Goal: Information Seeking & Learning: Learn about a topic

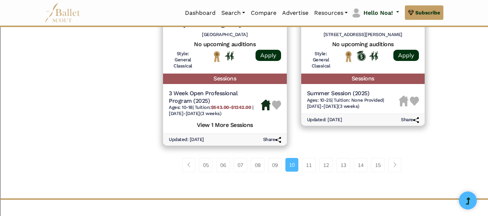
scroll to position [1081, 0]
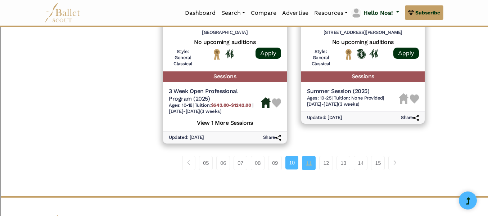
click at [310, 168] on link "11" at bounding box center [309, 163] width 14 height 14
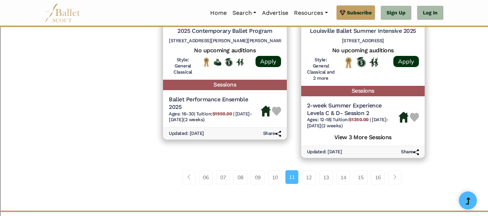
scroll to position [1093, 0]
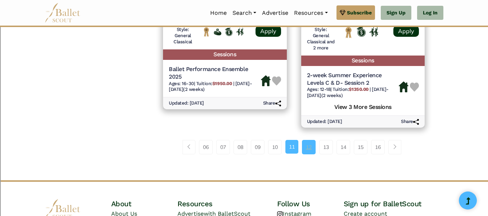
click at [310, 147] on link "12" at bounding box center [309, 147] width 14 height 14
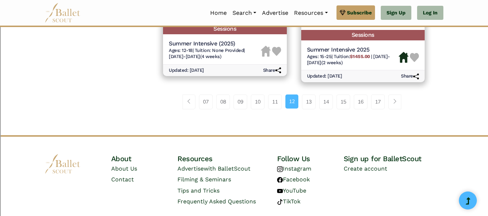
scroll to position [1125, 0]
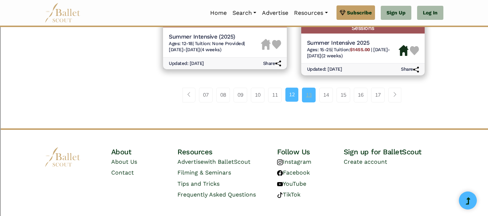
click at [307, 97] on link "13" at bounding box center [309, 95] width 14 height 14
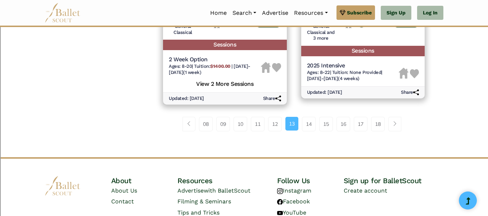
scroll to position [1092, 0]
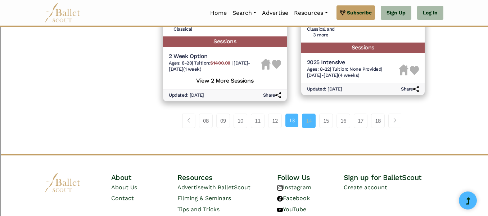
click at [308, 118] on link "14" at bounding box center [309, 120] width 14 height 14
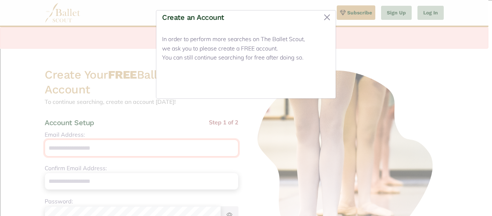
type input "**********"
click at [315, 85] on button "Close" at bounding box center [316, 84] width 27 height 17
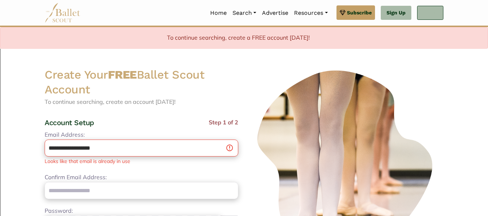
click at [436, 10] on link "Log In" at bounding box center [430, 13] width 26 height 14
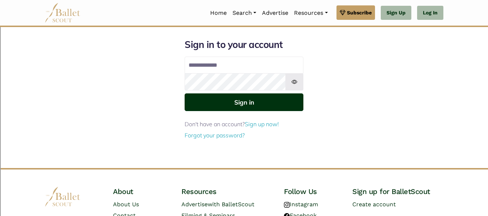
type input "**********"
click at [278, 100] on button "Sign in" at bounding box center [244, 102] width 119 height 18
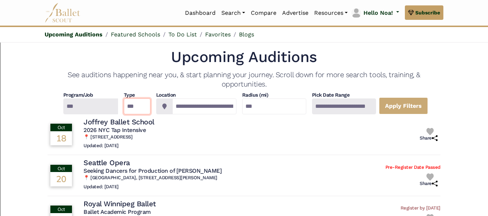
click at [131, 106] on select "*** ********* ******* ********" at bounding box center [137, 106] width 27 height 16
click at [75, 103] on div at bounding box center [90, 106] width 55 height 16
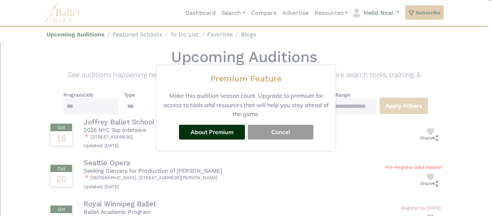
click at [288, 137] on button "Cancel" at bounding box center [281, 132] width 66 height 14
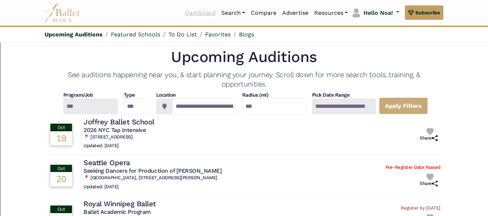
click at [194, 10] on link "Dashboard" at bounding box center [200, 12] width 36 height 15
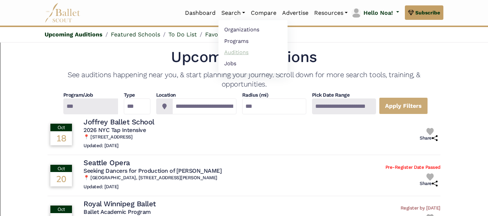
click at [235, 52] on link "Auditions" at bounding box center [253, 51] width 69 height 11
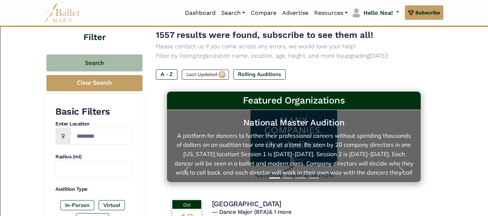
scroll to position [12, 0]
